Goal: Task Accomplishment & Management: Use online tool/utility

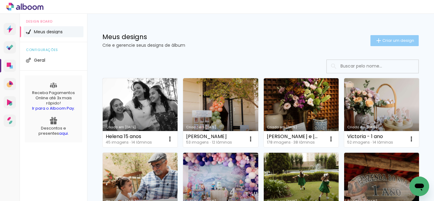
click at [379, 45] on paper-button "Criar um design" at bounding box center [394, 40] width 48 height 11
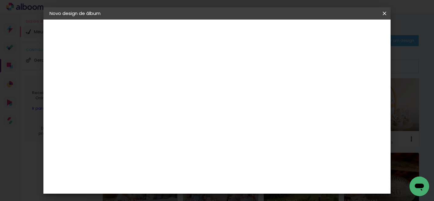
click at [149, 86] on input at bounding box center [149, 81] width 0 height 9
type input "[PERSON_NAME] e [PERSON_NAME]"
type paper-input "[PERSON_NAME] e [PERSON_NAME]"
click at [0, 0] on slot "Avançar" at bounding box center [0, 0] width 0 height 0
click at [179, 116] on input at bounding box center [165, 116] width 62 height 8
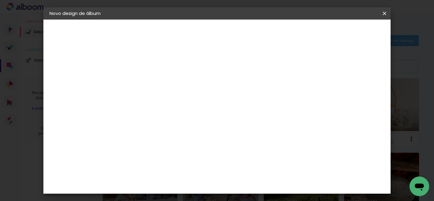
type input "go"
type paper-input "go"
click at [170, 145] on div "Encadernadora Argentina Brasil Bolívia Equador Portugal Peru Uruguai G Go image" at bounding box center [159, 103] width 54 height 89
click at [160, 137] on div "Go image" at bounding box center [152, 139] width 15 height 10
click at [0, 0] on slot "Avançar" at bounding box center [0, 0] width 0 height 0
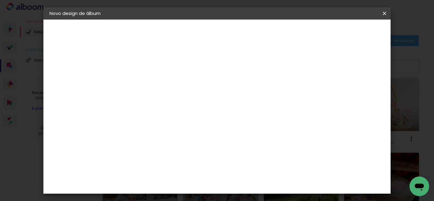
click at [173, 105] on input "text" at bounding box center [161, 106] width 24 height 9
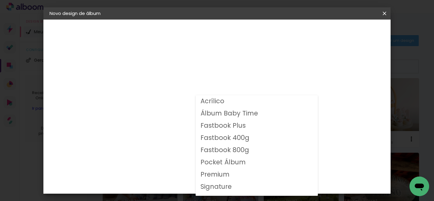
click at [0, 0] on slot "Fastbook 800g" at bounding box center [0, 0] width 0 height 0
type input "Fastbook 800g"
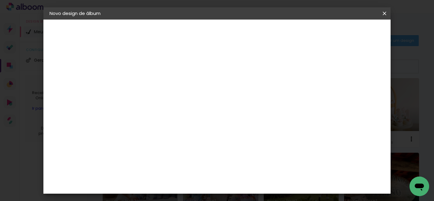
scroll to position [109, 0]
click at [191, 176] on span "25 × 25" at bounding box center [176, 184] width 28 height 16
click at [249, 36] on paper-button "Avançar" at bounding box center [234, 32] width 30 height 10
click at [273, 34] on span "Iniciar design" at bounding box center [263, 34] width 19 height 9
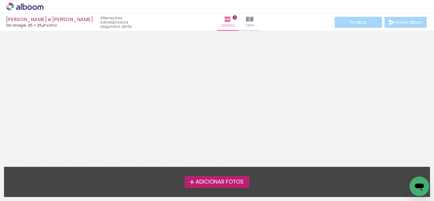
click at [237, 184] on span "Adicionar Fotos" at bounding box center [220, 182] width 48 height 6
click at [0, 0] on input "file" at bounding box center [0, 0] width 0 height 0
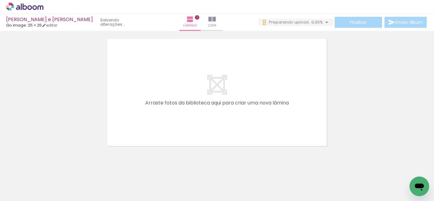
scroll to position [19, 0]
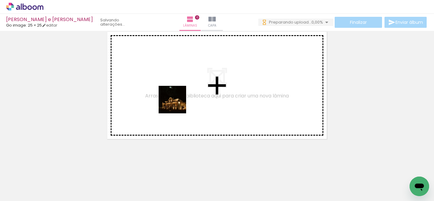
drag, startPoint x: 62, startPoint y: 179, endPoint x: 182, endPoint y: 101, distance: 143.4
click at [182, 101] on quentale-workspace at bounding box center [217, 100] width 434 height 201
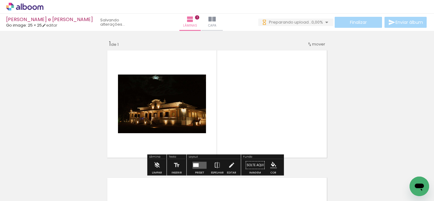
scroll to position [0, 0]
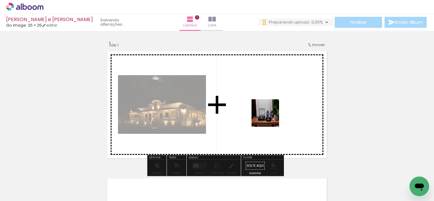
drag, startPoint x: 102, startPoint y: 178, endPoint x: 272, endPoint y: 116, distance: 180.8
click at [272, 116] on quentale-workspace at bounding box center [217, 100] width 434 height 201
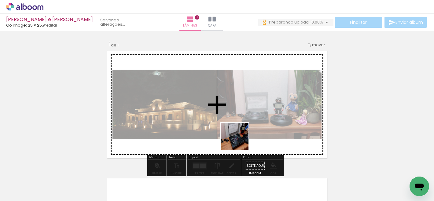
drag, startPoint x: 139, startPoint y: 181, endPoint x: 249, endPoint y: 139, distance: 117.5
click at [249, 139] on quentale-workspace at bounding box center [217, 100] width 434 height 201
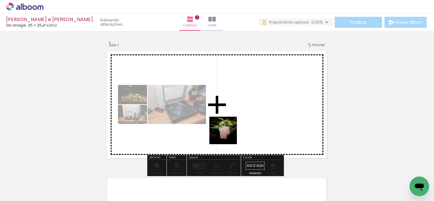
drag, startPoint x: 164, startPoint y: 178, endPoint x: 238, endPoint y: 128, distance: 89.4
click at [238, 128] on quentale-workspace at bounding box center [217, 100] width 434 height 201
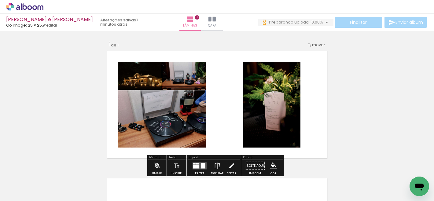
scroll to position [8, 0]
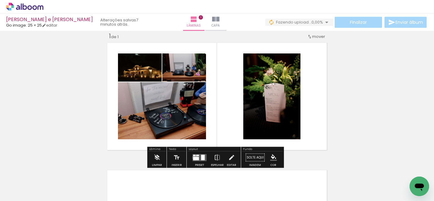
click at [193, 157] on div at bounding box center [196, 158] width 6 height 3
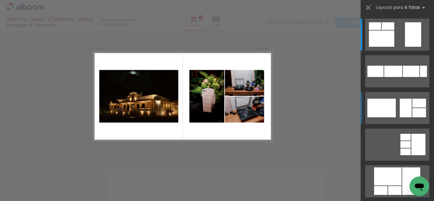
scroll to position [8, 0]
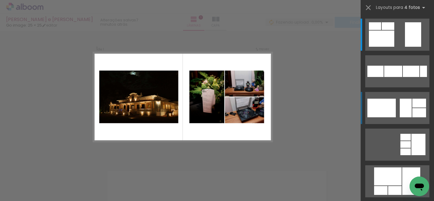
click at [394, 30] on div at bounding box center [388, 26] width 13 height 8
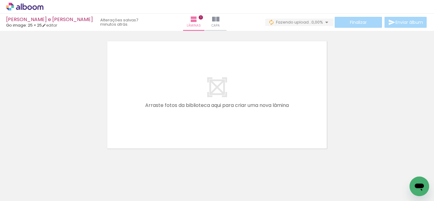
scroll to position [0, 98]
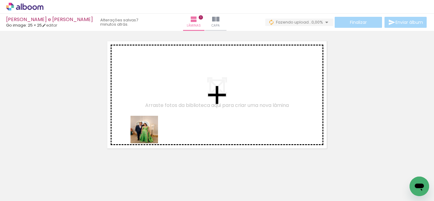
drag, startPoint x: 104, startPoint y: 185, endPoint x: 156, endPoint y: 126, distance: 78.0
click at [156, 126] on quentale-workspace at bounding box center [217, 100] width 434 height 201
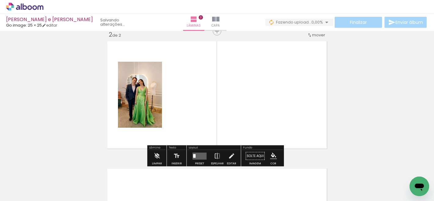
scroll to position [135, 0]
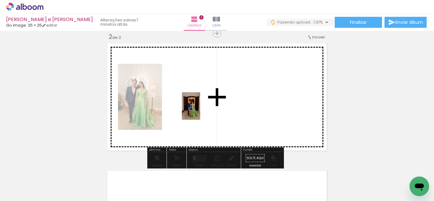
drag, startPoint x: 175, startPoint y: 181, endPoint x: 200, endPoint y: 111, distance: 74.9
click at [200, 111] on quentale-workspace at bounding box center [217, 100] width 434 height 201
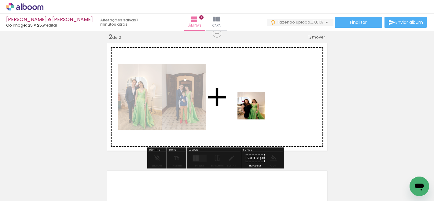
drag, startPoint x: 377, startPoint y: 184, endPoint x: 256, endPoint y: 110, distance: 141.8
click at [256, 110] on quentale-workspace at bounding box center [217, 100] width 434 height 201
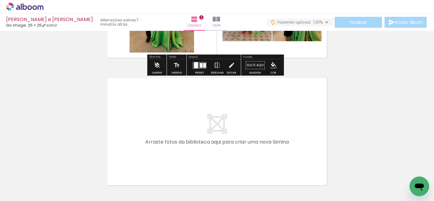
scroll to position [236, 0]
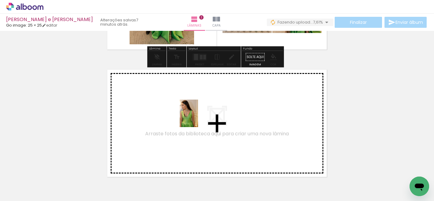
drag, startPoint x: 200, startPoint y: 181, endPoint x: 198, endPoint y: 118, distance: 63.0
click at [198, 118] on quentale-workspace at bounding box center [217, 100] width 434 height 201
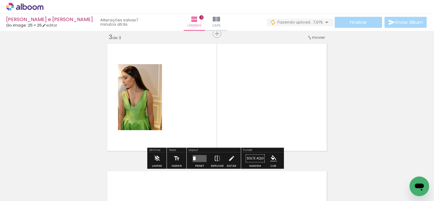
scroll to position [263, 0]
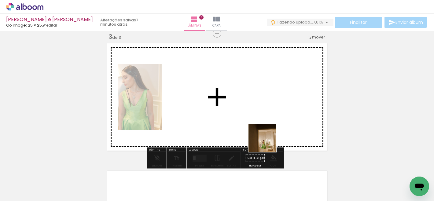
drag, startPoint x: 267, startPoint y: 143, endPoint x: 257, endPoint y: 108, distance: 36.4
click at [257, 108] on quentale-workspace at bounding box center [217, 100] width 434 height 201
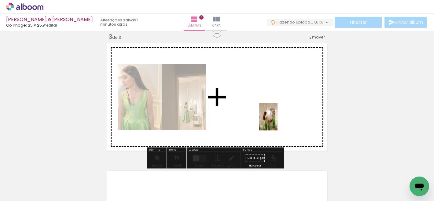
drag, startPoint x: 299, startPoint y: 182, endPoint x: 278, endPoint y: 121, distance: 64.6
click at [278, 121] on quentale-workspace at bounding box center [217, 100] width 434 height 201
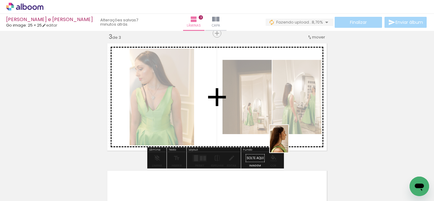
drag, startPoint x: 307, startPoint y: 168, endPoint x: 292, endPoint y: 141, distance: 31.0
click at [290, 140] on quentale-workspace at bounding box center [217, 100] width 434 height 201
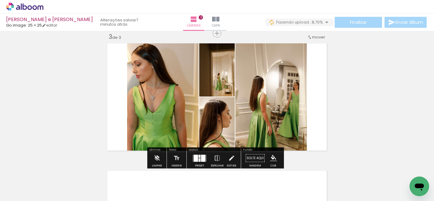
scroll to position [135, 0]
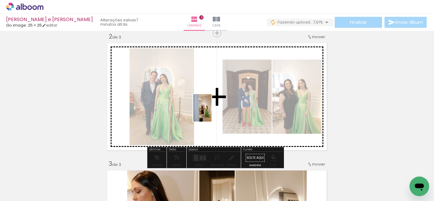
drag, startPoint x: 286, startPoint y: 181, endPoint x: 212, endPoint y: 112, distance: 101.5
click at [212, 112] on quentale-workspace at bounding box center [217, 100] width 434 height 201
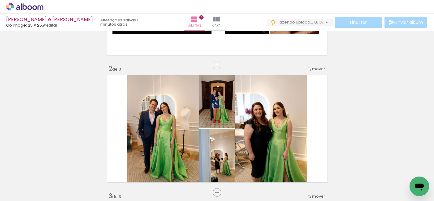
scroll to position [43, 0]
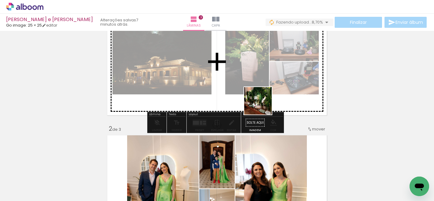
drag, startPoint x: 325, startPoint y: 183, endPoint x: 270, endPoint y: 109, distance: 92.6
click at [262, 104] on quentale-workspace at bounding box center [217, 100] width 434 height 201
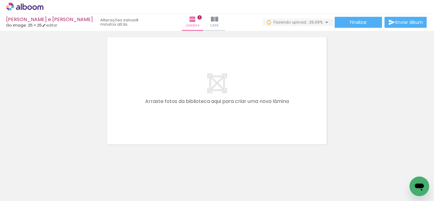
scroll to position [0, 142]
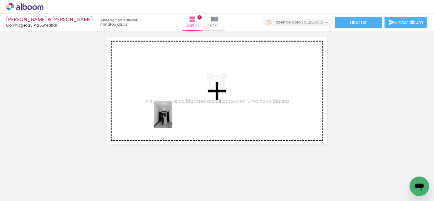
drag, startPoint x: 95, startPoint y: 184, endPoint x: 172, endPoint y: 119, distance: 100.9
click at [172, 119] on quentale-workspace at bounding box center [217, 100] width 434 height 201
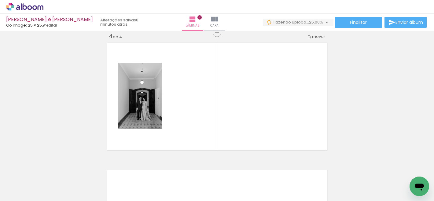
scroll to position [390, 0]
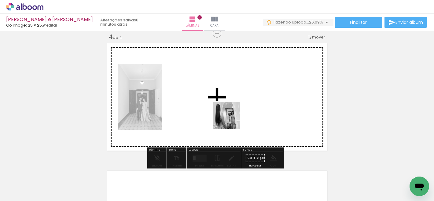
drag, startPoint x: 228, startPoint y: 123, endPoint x: 231, endPoint y: 120, distance: 4.3
click at [231, 120] on quentale-workspace at bounding box center [217, 100] width 434 height 201
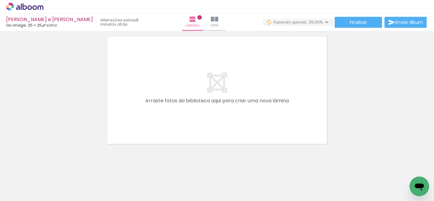
scroll to position [0, 462]
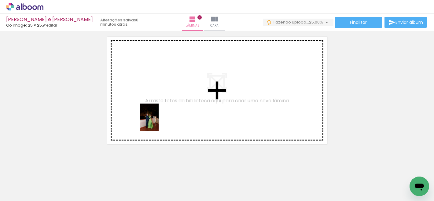
drag, startPoint x: 118, startPoint y: 182, endPoint x: 159, endPoint y: 122, distance: 72.8
click at [159, 122] on quentale-workspace at bounding box center [217, 100] width 434 height 201
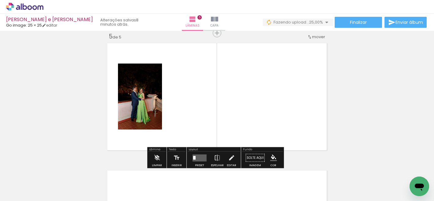
scroll to position [517, 0]
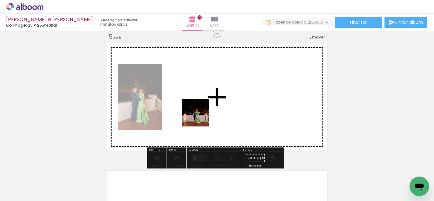
drag, startPoint x: 151, startPoint y: 181, endPoint x: 204, endPoint y: 112, distance: 86.7
click at [204, 112] on quentale-workspace at bounding box center [217, 100] width 434 height 201
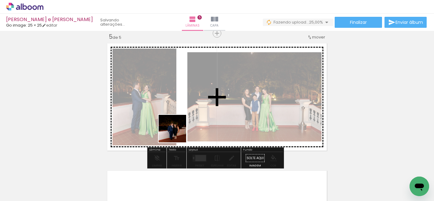
drag, startPoint x: 177, startPoint y: 133, endPoint x: 175, endPoint y: 118, distance: 15.5
click at [175, 118] on quentale-workspace at bounding box center [217, 100] width 434 height 201
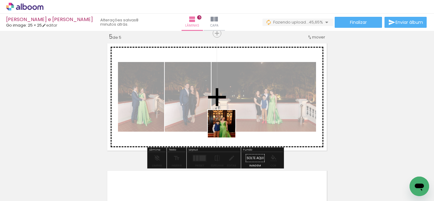
drag, startPoint x: 255, startPoint y: 178, endPoint x: 226, endPoint y: 128, distance: 57.1
click at [226, 128] on quentale-workspace at bounding box center [217, 100] width 434 height 201
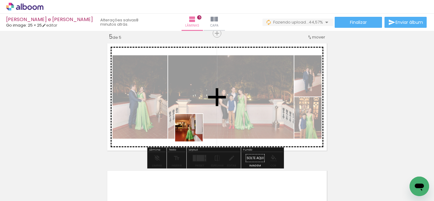
drag, startPoint x: 223, startPoint y: 188, endPoint x: 193, endPoint y: 127, distance: 68.3
click at [193, 127] on quentale-workspace at bounding box center [217, 100] width 434 height 201
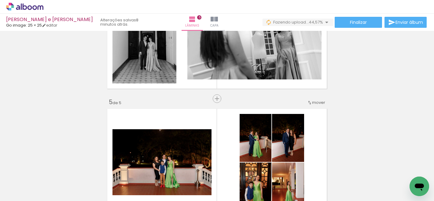
scroll to position [444, 0]
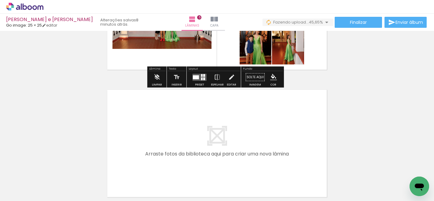
drag, startPoint x: 288, startPoint y: 178, endPoint x: 263, endPoint y: 130, distance: 54.5
click at [263, 130] on quentale-workspace at bounding box center [217, 100] width 434 height 201
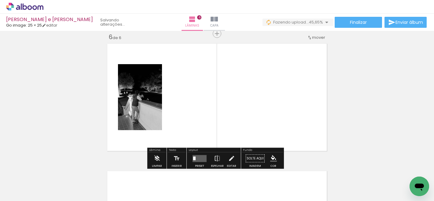
scroll to position [645, 0]
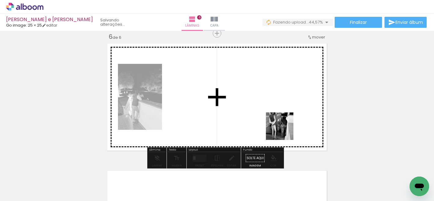
drag, startPoint x: 331, startPoint y: 186, endPoint x: 284, endPoint y: 131, distance: 72.5
click at [284, 131] on quentale-workspace at bounding box center [217, 100] width 434 height 201
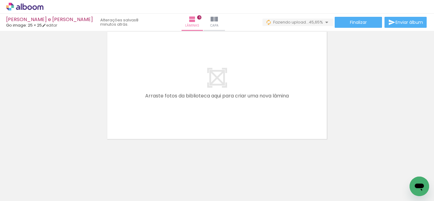
scroll to position [0, 712]
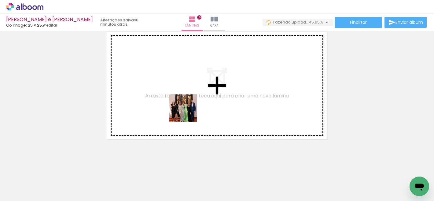
drag, startPoint x: 103, startPoint y: 182, endPoint x: 188, endPoint y: 113, distance: 109.3
click at [188, 113] on quentale-workspace at bounding box center [217, 100] width 434 height 201
